Goal: Navigation & Orientation: Find specific page/section

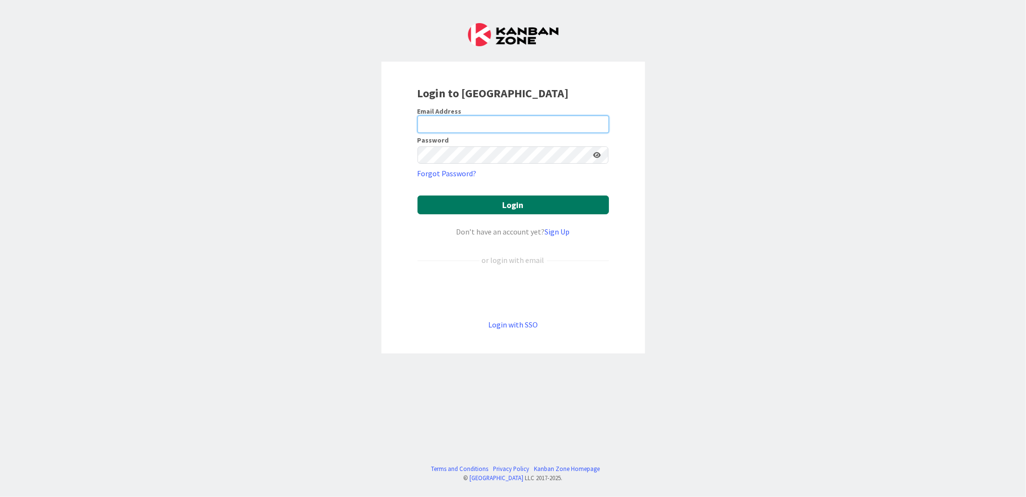
type input "[EMAIL_ADDRESS][DOMAIN_NAME]"
click at [538, 210] on button "Login" at bounding box center [514, 204] width 192 height 19
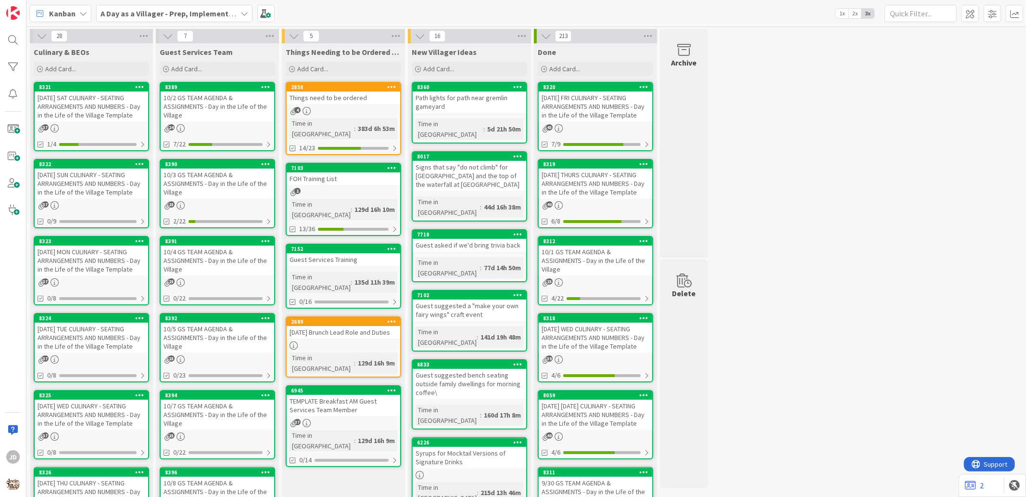
click at [95, 177] on div "[DATE] SUN CULINARY - SEATING ARRANGEMENTS AND NUMBERS - Day in the Life of the…" at bounding box center [92, 183] width 114 height 30
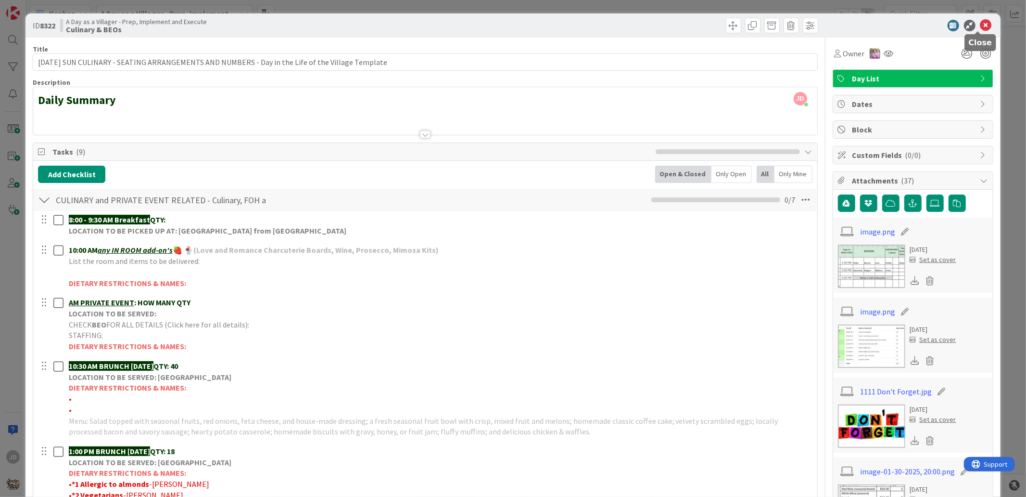
click at [981, 26] on icon at bounding box center [987, 26] width 12 height 12
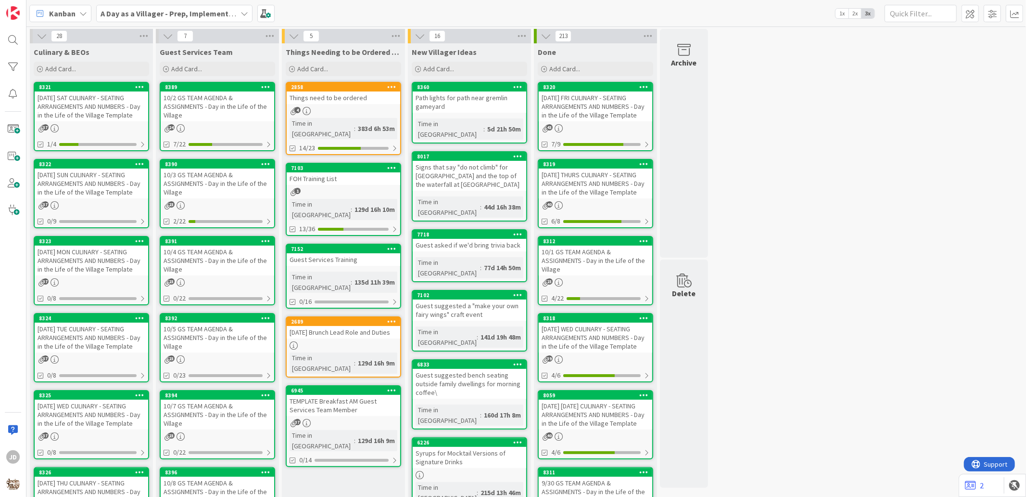
click at [64, 98] on div "[DATE] SAT CULINARY - SEATING ARRANGEMENTS AND NUMBERS - Day in the Life of the…" at bounding box center [92, 106] width 114 height 30
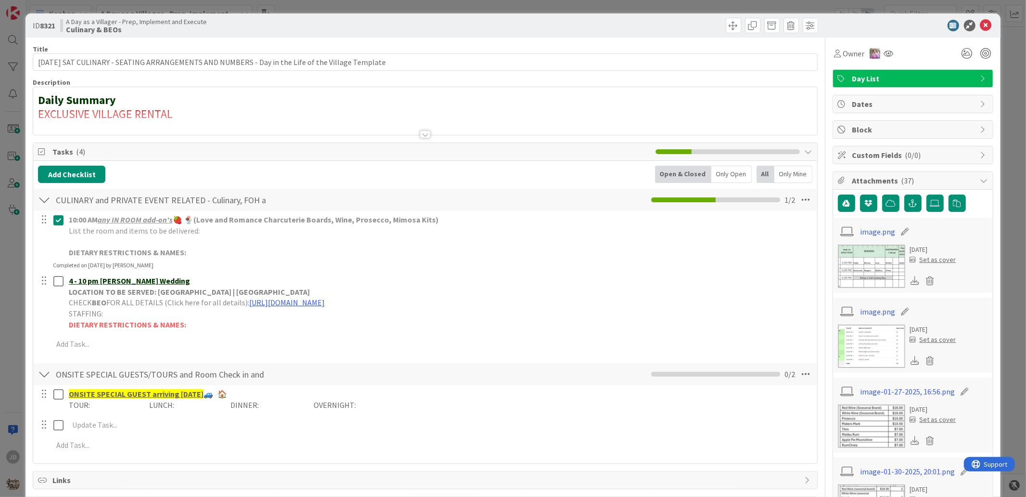
click at [421, 136] on div at bounding box center [425, 134] width 11 height 8
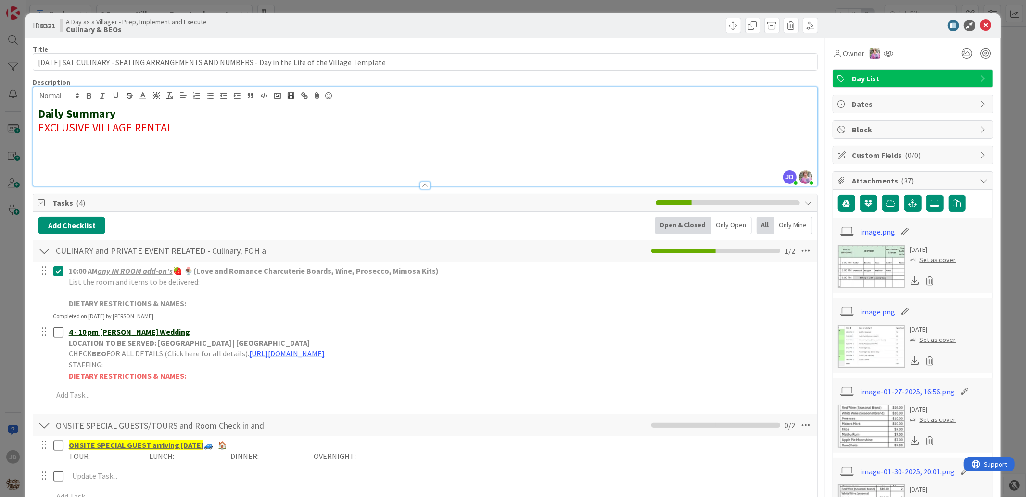
click at [972, 22] on div at bounding box center [908, 26] width 170 height 12
click at [981, 26] on icon at bounding box center [987, 26] width 12 height 12
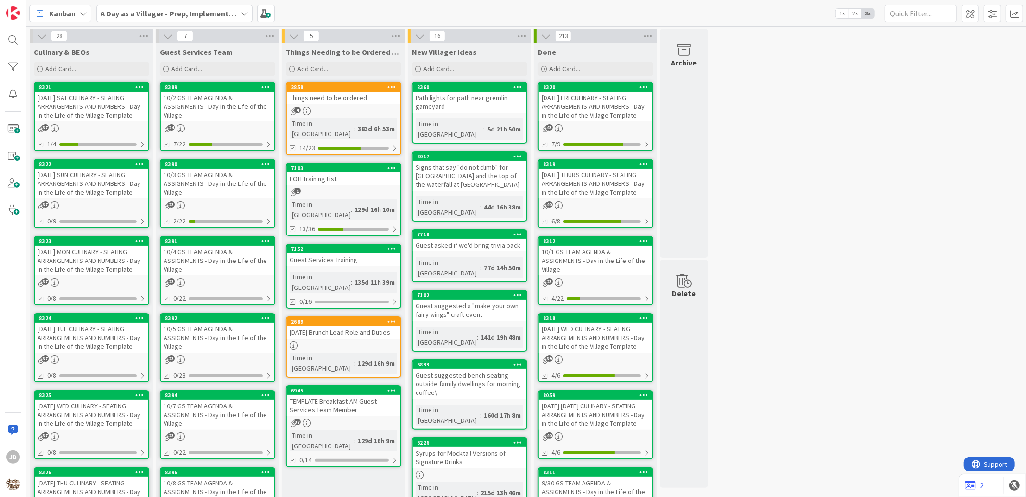
click at [204, 109] on div "10/2 GS TEAM AGENDA & ASSIGNMENTS - Day in the Life of the Village" at bounding box center [218, 106] width 114 height 30
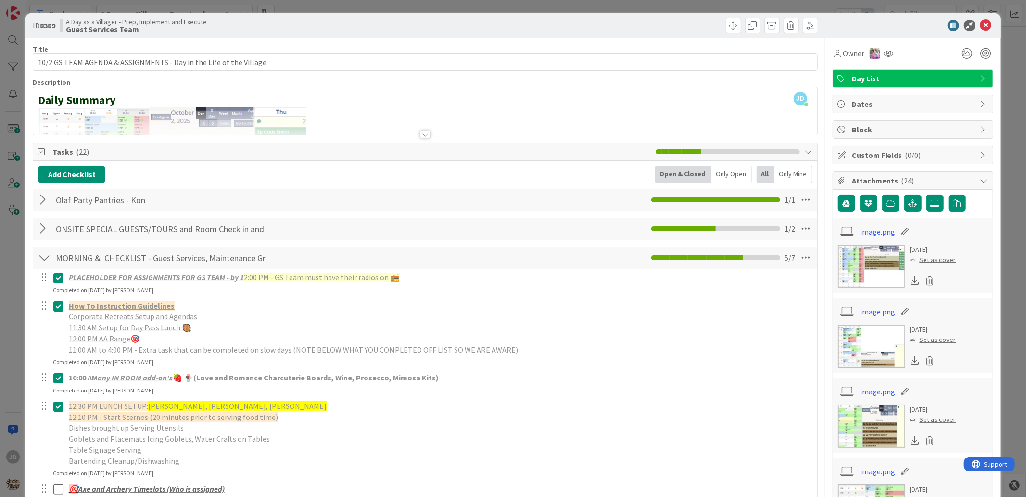
click at [421, 136] on div at bounding box center [425, 134] width 11 height 8
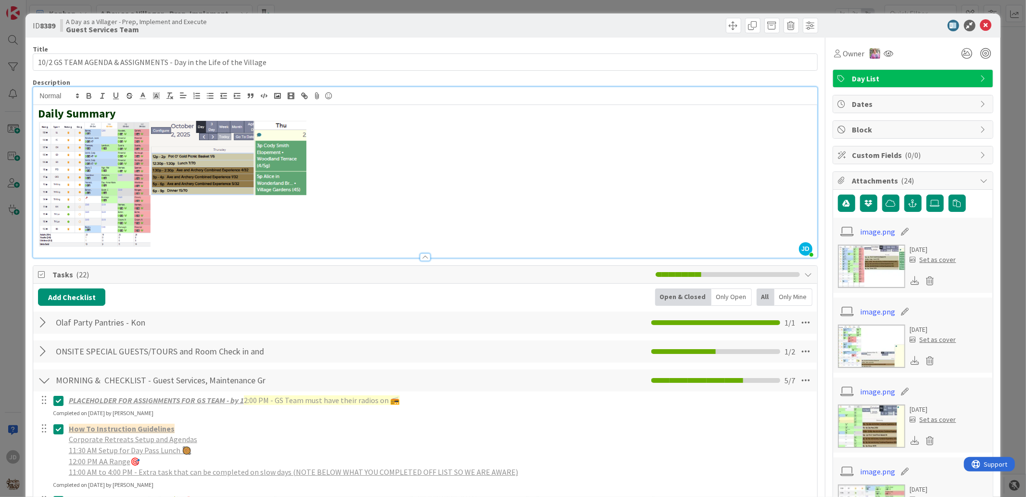
scroll to position [107, 0]
